Goal: Browse casually

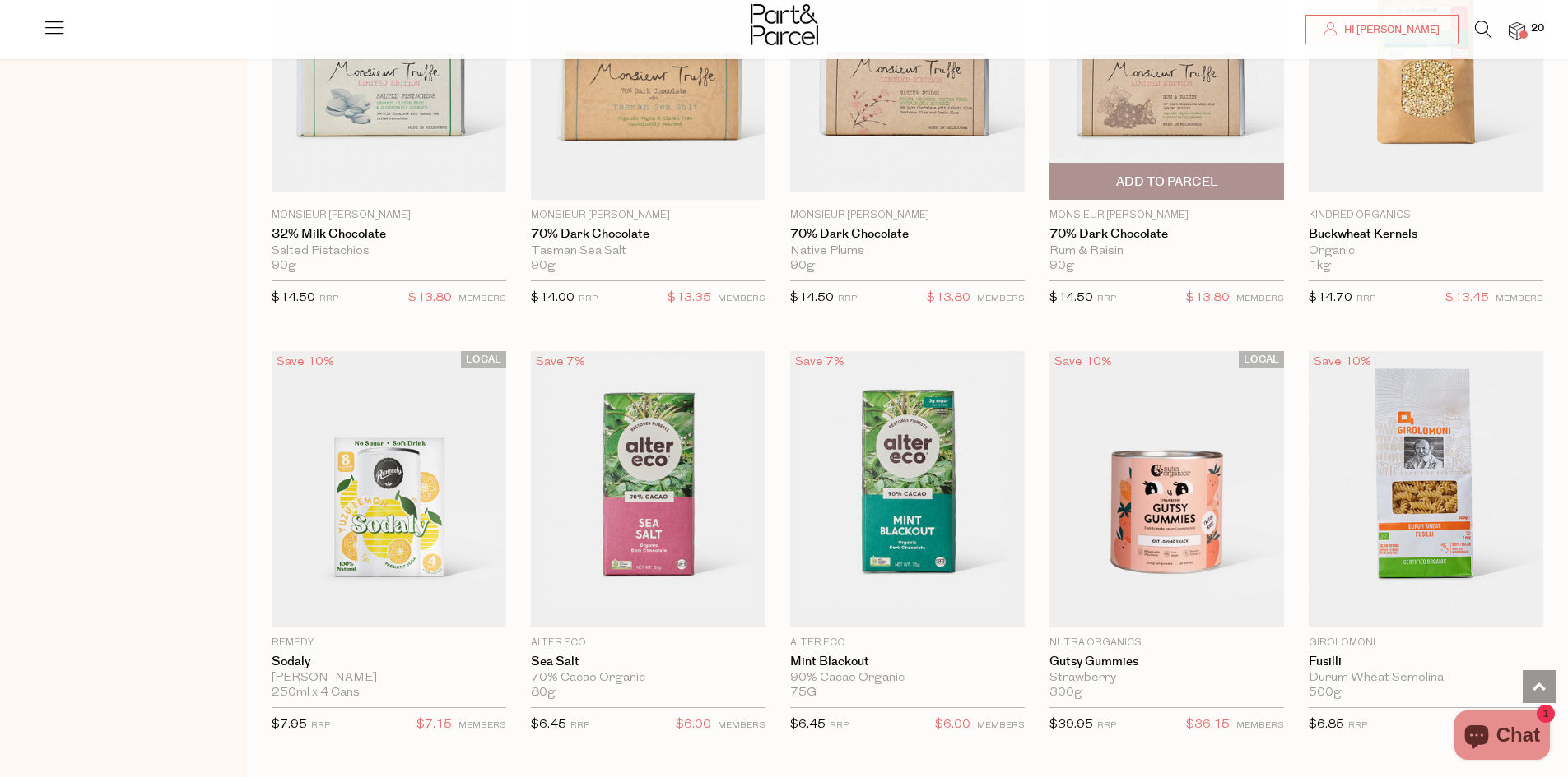
scroll to position [2165, 0]
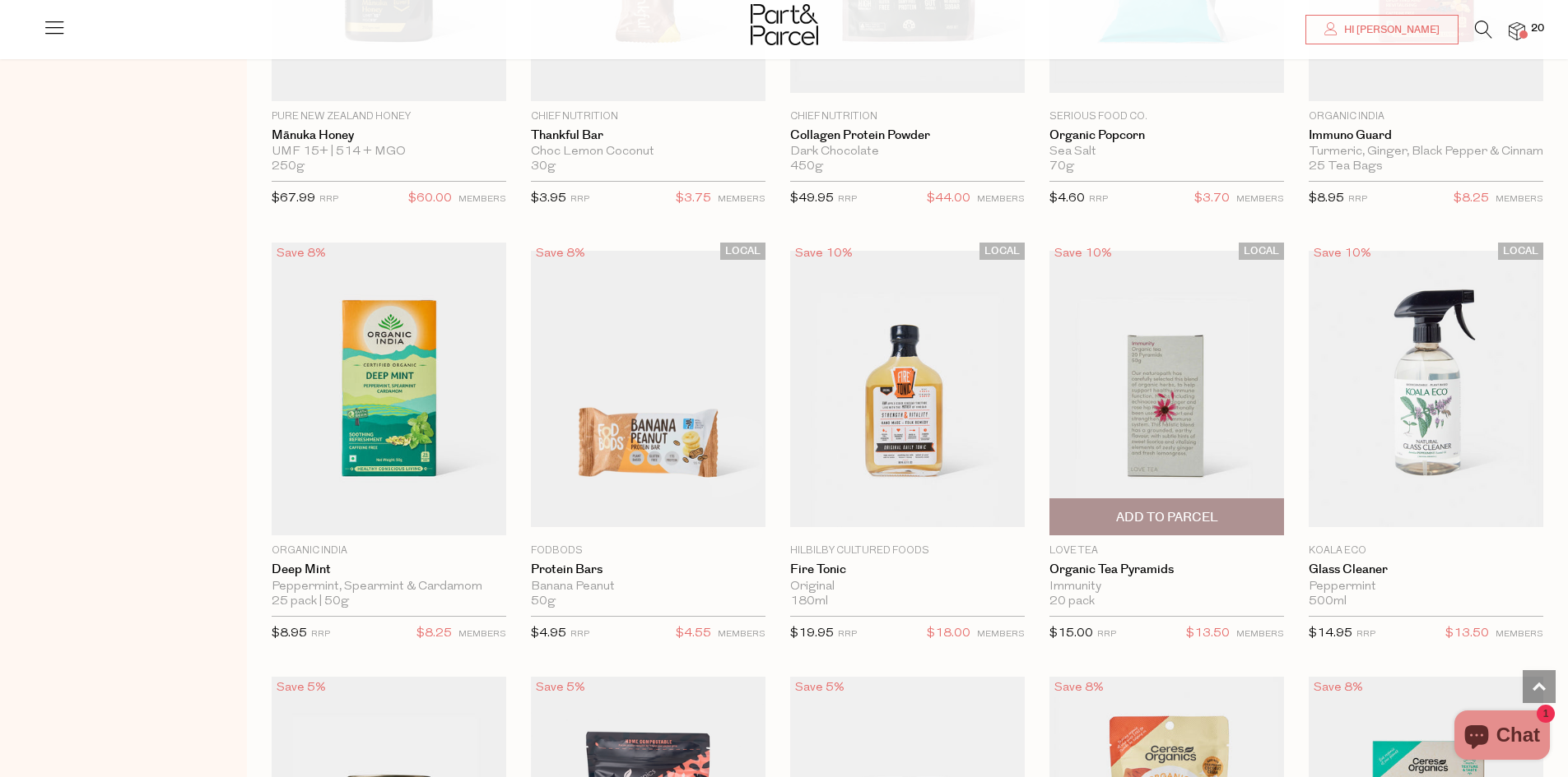
scroll to position [1013, 0]
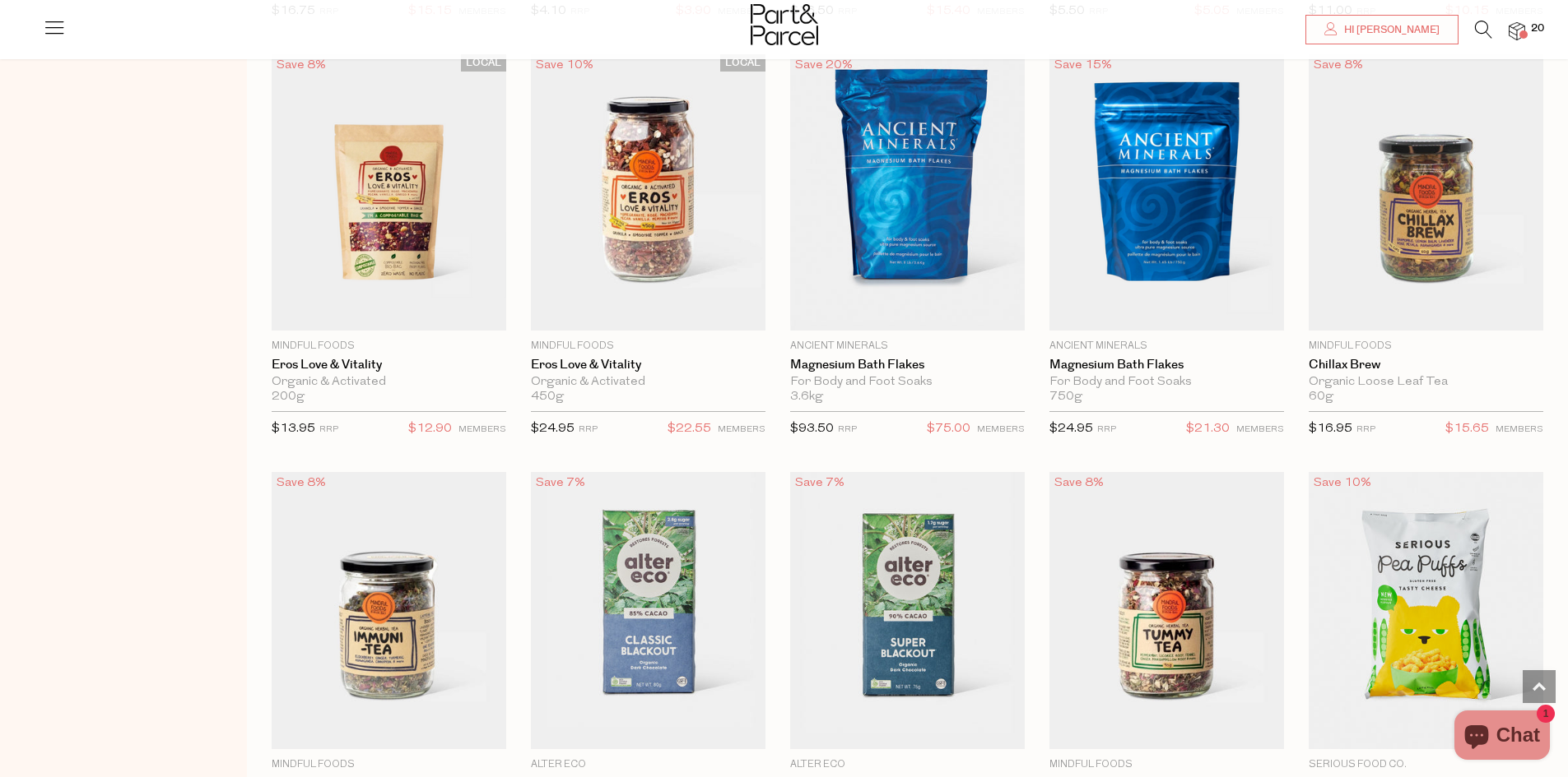
scroll to position [24676, 0]
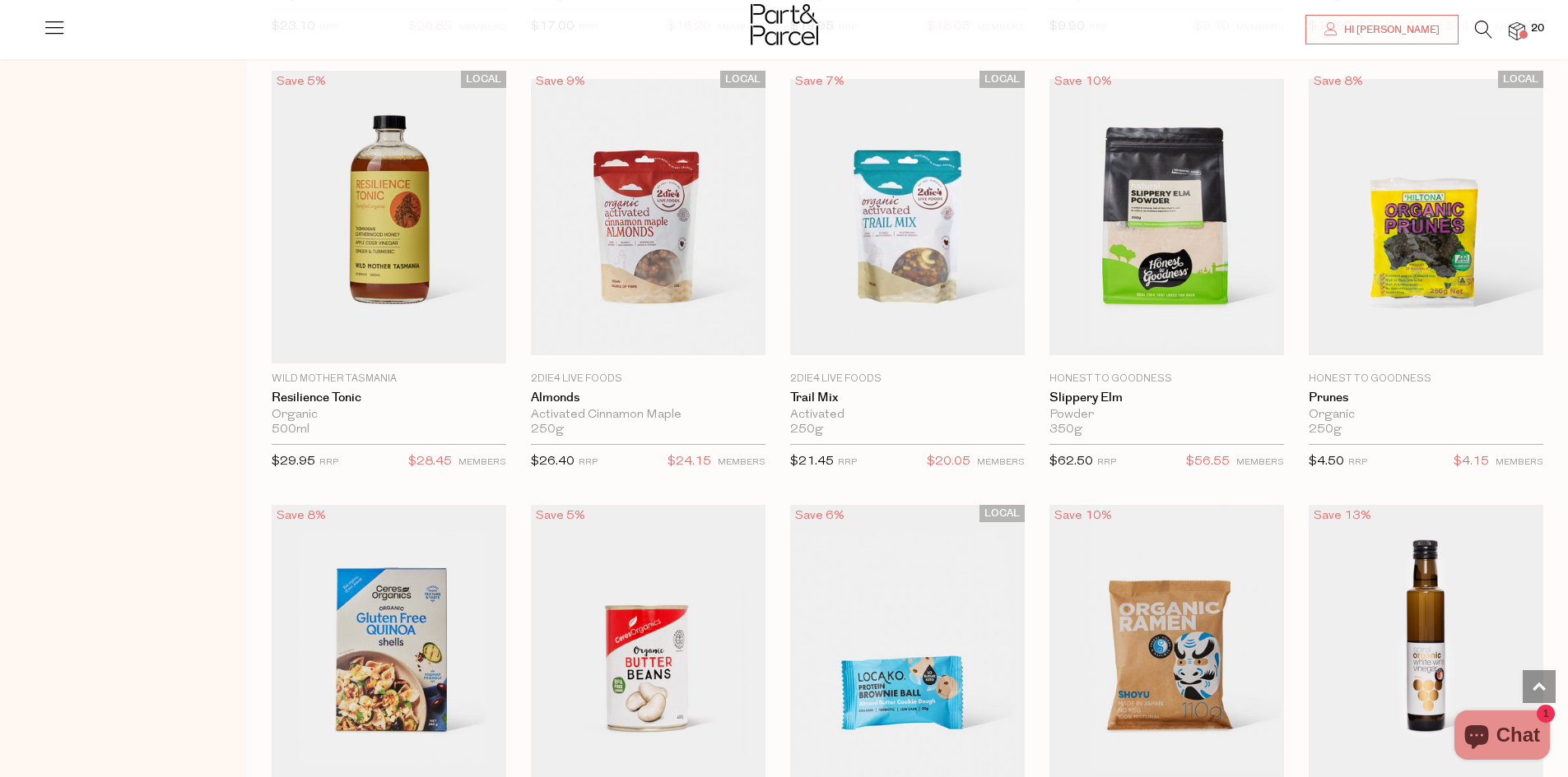
scroll to position [28093, 0]
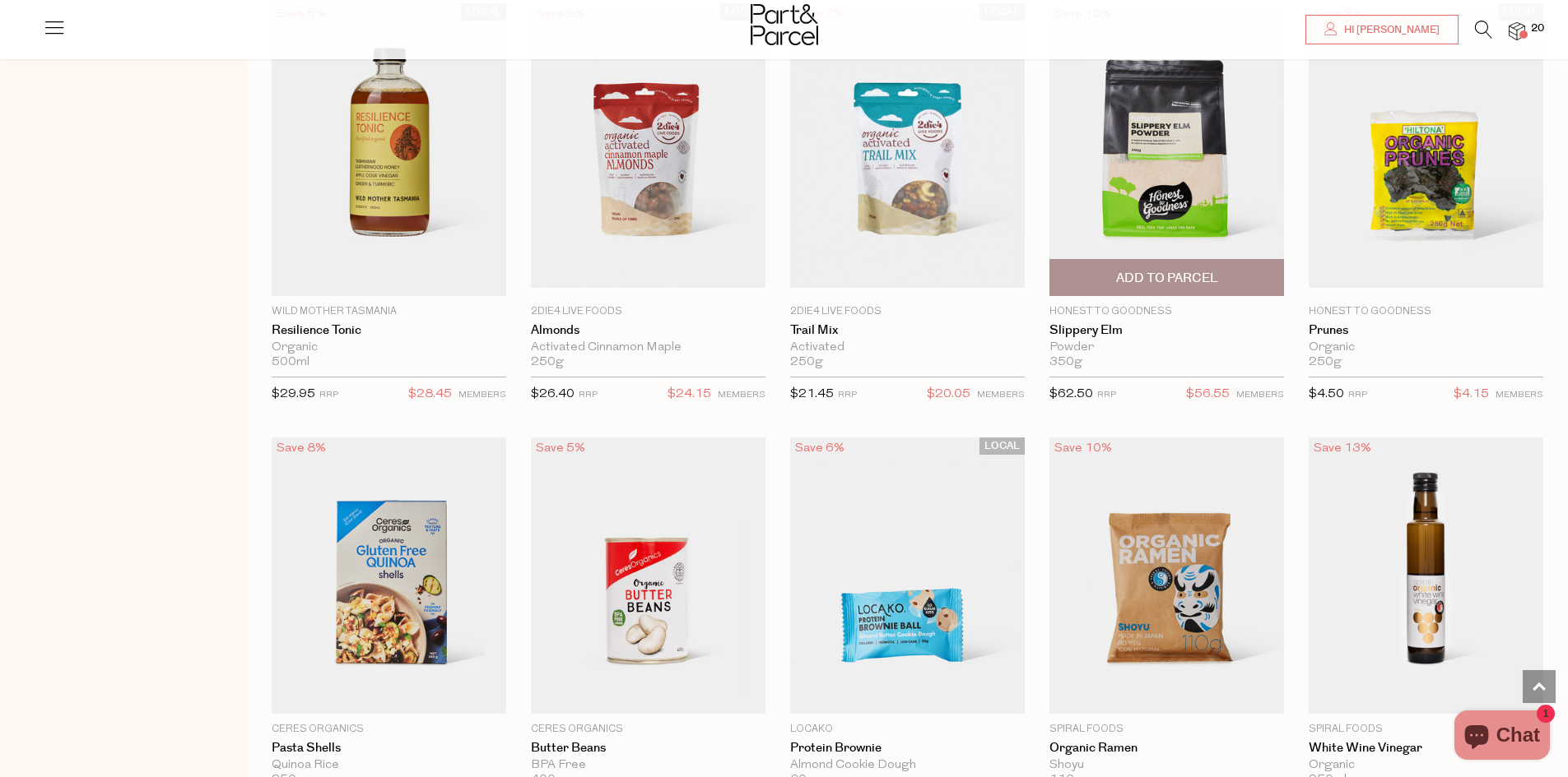
click at [1122, 165] on img at bounding box center [1166, 149] width 235 height 276
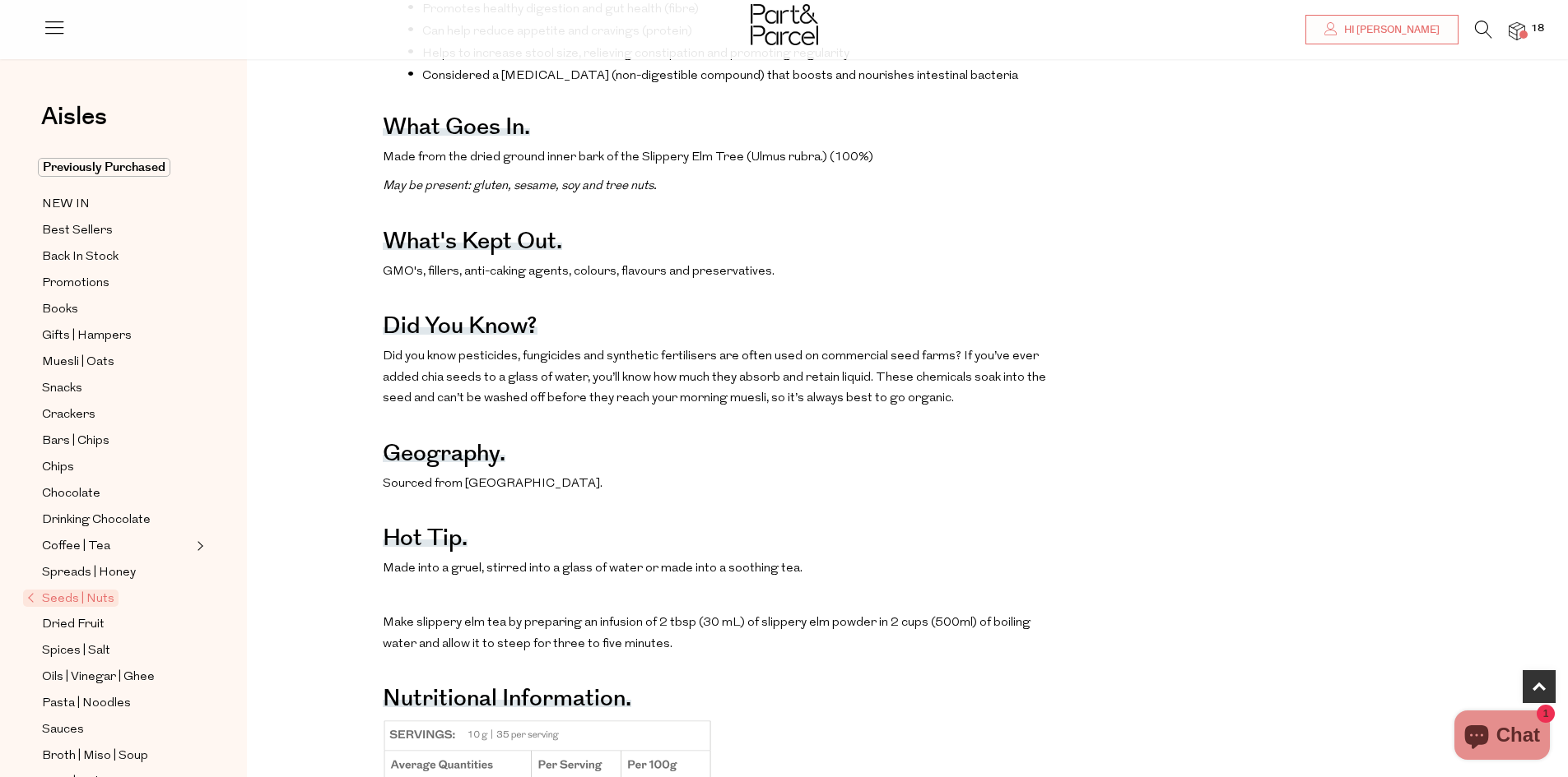
scroll to position [987, 0]
